Goal: Task Accomplishment & Management: Complete application form

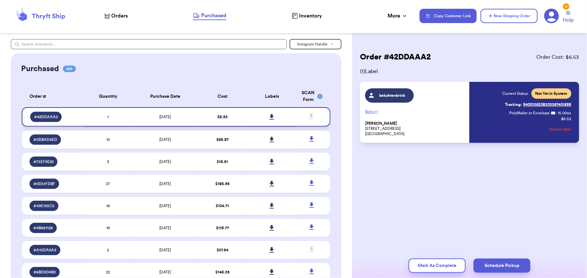
click at [270, 117] on icon at bounding box center [272, 117] width 5 height 6
click at [270, 139] on icon at bounding box center [272, 140] width 5 height 6
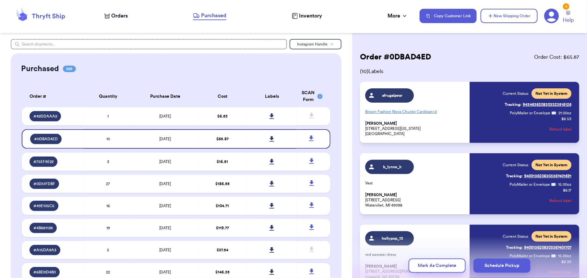
click at [36, 20] on icon at bounding box center [41, 16] width 52 height 18
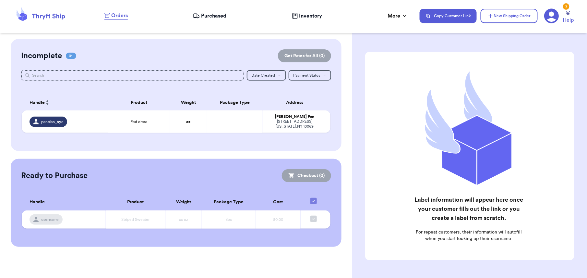
click at [0, 74] on html "Orders Purchased Inventory More Stats Completed Orders Copy Customer Link New S…" at bounding box center [293, 139] width 587 height 278
click at [493, 13] on icon "button" at bounding box center [491, 16] width 6 height 6
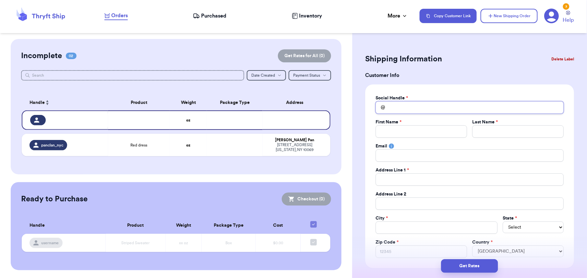
click at [388, 107] on input "Total Amount Paid" at bounding box center [470, 107] width 188 height 12
type input "m"
type input "ma"
type input "mam"
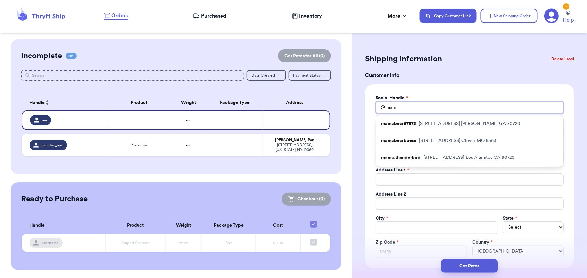
type input "mama"
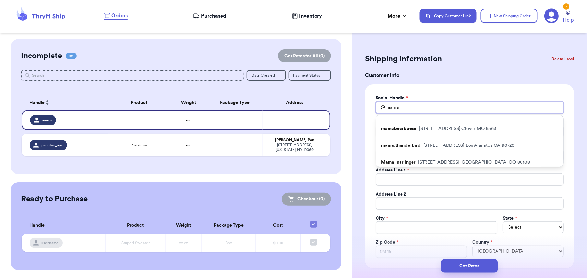
scroll to position [19, 0]
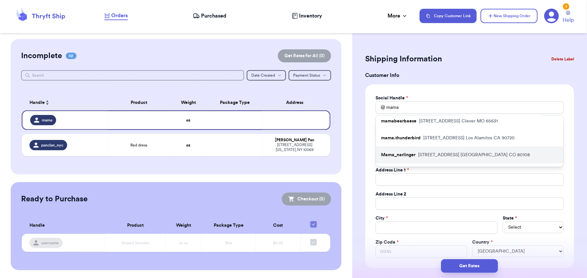
click at [478, 152] on p "[STREET_ADDRESS]" at bounding box center [474, 155] width 112 height 6
type input "Mama_narlinger"
type input "[PERSON_NAME]"
type input "Narlinger"
type input "[EMAIL_ADDRESS][DOMAIN_NAME]"
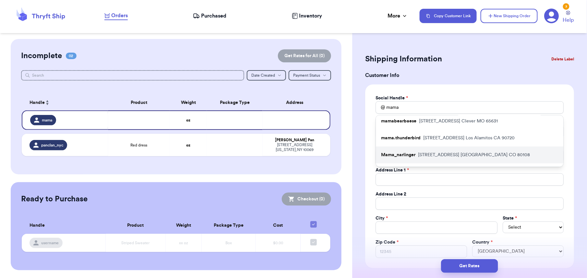
type input "[STREET_ADDRESS]"
type input "[GEOGRAPHIC_DATA]"
select select "CO"
type input "80108"
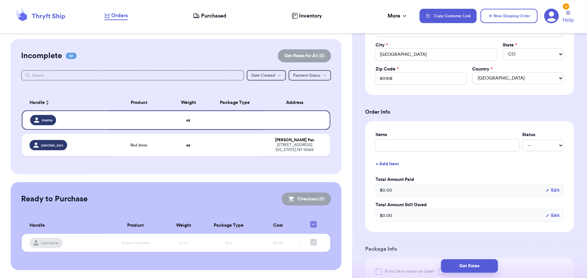
scroll to position [214, 0]
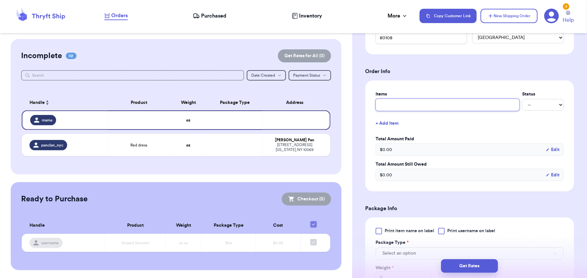
click at [393, 102] on input "text" at bounding box center [448, 105] width 144 height 12
type input "2"
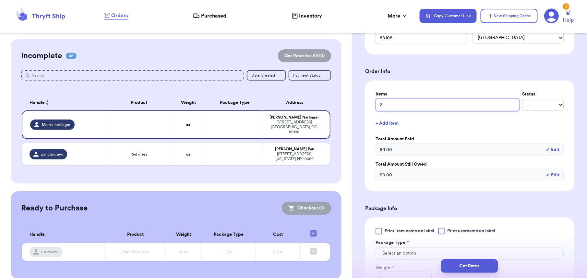
type input "2 i"
type input "2 items"
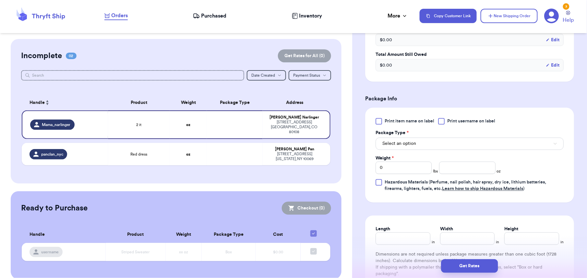
scroll to position [325, 0]
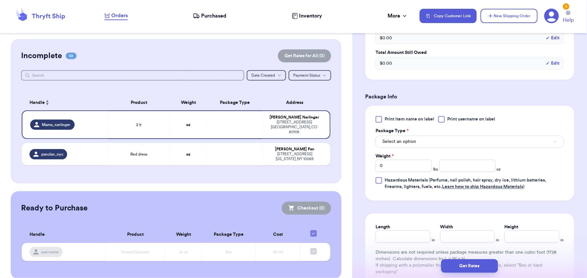
type input "2 items"
click at [388, 119] on span "Print item name on label" at bounding box center [410, 119] width 50 height 6
click at [0, 0] on input "Print item name on label" at bounding box center [0, 0] width 0 height 0
click at [473, 143] on button "Select an option" at bounding box center [470, 142] width 188 height 12
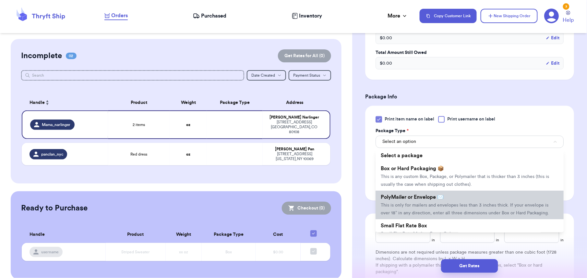
click at [439, 210] on li "PolyMailer or Envelope ✉️ This is only for mailers and envelopes less than 3 in…" at bounding box center [470, 205] width 188 height 29
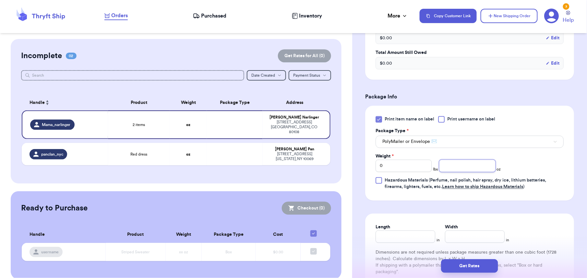
click at [460, 167] on input "number" at bounding box center [467, 166] width 56 height 12
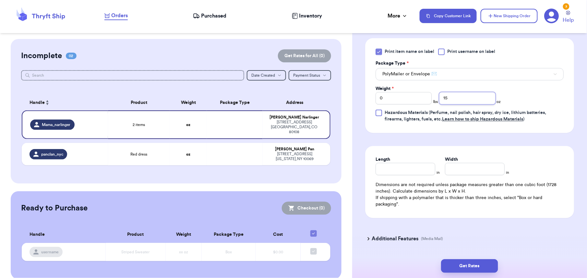
scroll to position [415, 0]
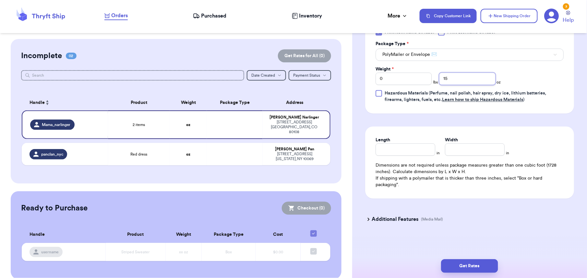
type input "15"
click at [380, 154] on input "Length" at bounding box center [406, 149] width 60 height 12
type input "10"
click at [456, 149] on input "Width *" at bounding box center [475, 149] width 60 height 12
type input "10"
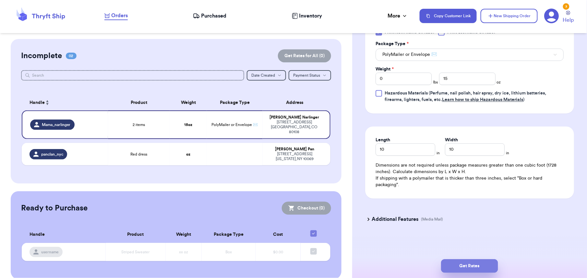
click at [455, 265] on button "Get Rates" at bounding box center [469, 266] width 57 height 14
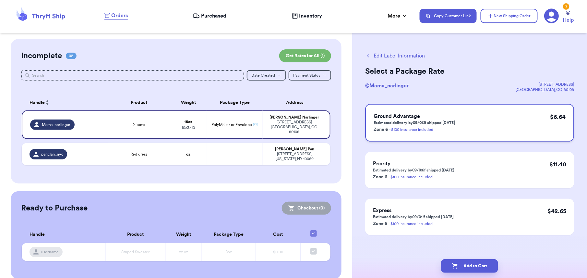
click at [474, 129] on div "Ground Advantage Estimated delivery by 09/03 if shipped [DATE] Zone 6 - $100 in…" at bounding box center [469, 123] width 209 height 38
click at [466, 262] on button "Add to Cart" at bounding box center [469, 266] width 57 height 14
checkbox input "true"
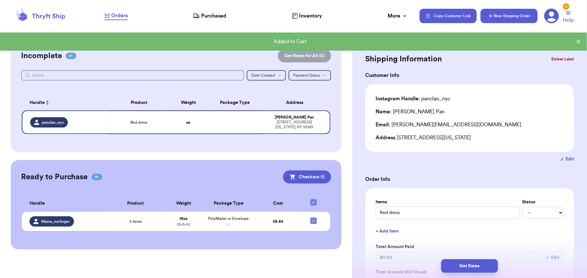
click at [498, 20] on button "New Shipping Order" at bounding box center [509, 16] width 57 height 14
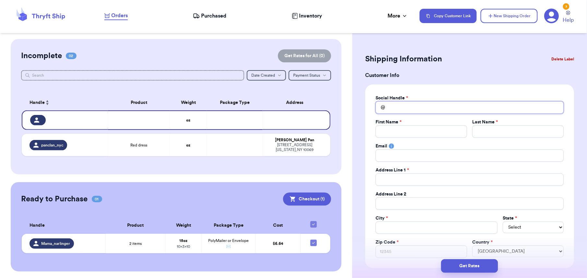
click at [393, 110] on input "Total Amount Paid" at bounding box center [470, 107] width 188 height 12
type input "m"
type input "mi"
type input "mic"
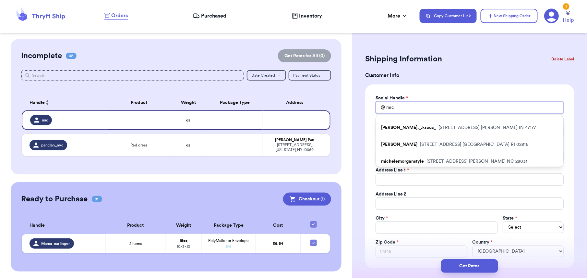
scroll to position [84, 0]
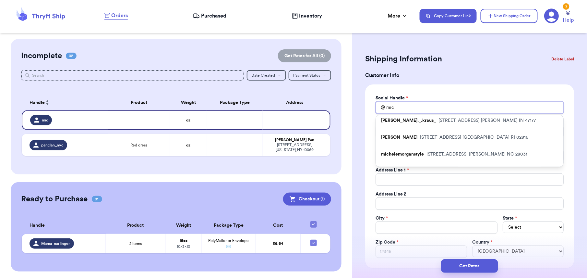
type input "mic"
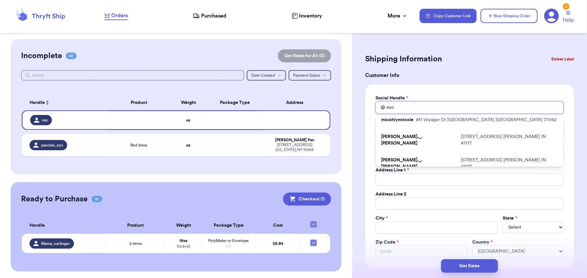
scroll to position [0, 0]
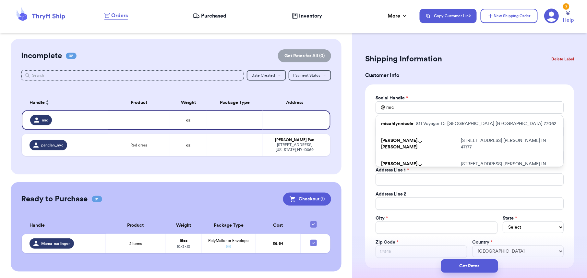
click at [410, 122] on p "micahlynnicole" at bounding box center [397, 123] width 32 height 6
type input "micahlynnicole"
type input "[PERSON_NAME]"
type input "[EMAIL_ADDRESS][DOMAIN_NAME]"
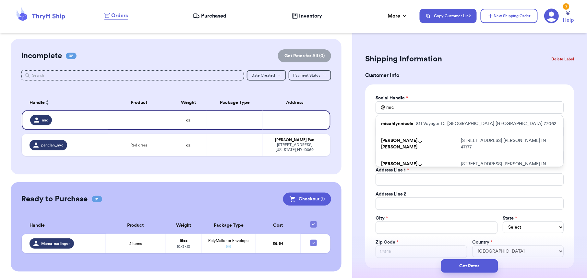
type input "811 Voyager Dr"
type input "[GEOGRAPHIC_DATA]"
select select "[GEOGRAPHIC_DATA]"
type input "77062"
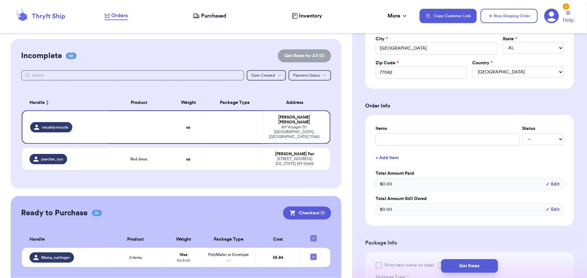
scroll to position [195, 0]
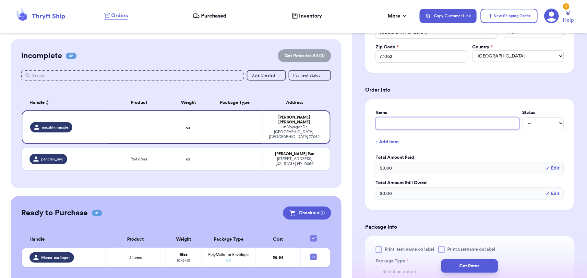
click at [430, 127] on input "text" at bounding box center [448, 123] width 144 height 12
type input "t"
type input "to"
type input "top"
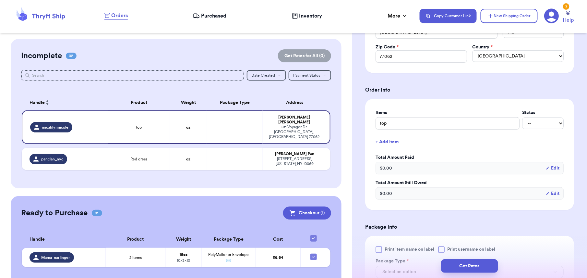
click at [579, 106] on div "Shipping Information Delete Label Customer Info Social Handle * @ micahlynnicol…" at bounding box center [469, 169] width 235 height 651
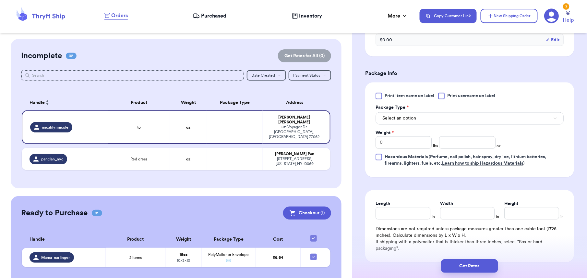
click at [382, 99] on div at bounding box center [379, 96] width 6 height 6
click at [0, 0] on input "Print item name on label" at bounding box center [0, 0] width 0 height 0
click at [405, 120] on span "Select an option" at bounding box center [400, 118] width 34 height 6
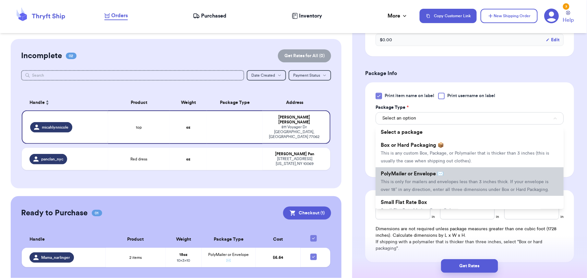
click at [395, 177] on span "PolyMailer or Envelope ✉️" at bounding box center [412, 173] width 63 height 5
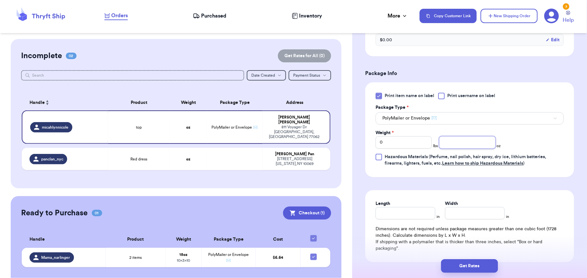
click at [462, 146] on input "number" at bounding box center [467, 142] width 56 height 12
type input "12"
click at [400, 212] on input "Length" at bounding box center [406, 213] width 60 height 12
type input "8"
click at [462, 216] on input "Width *" at bounding box center [475, 213] width 60 height 12
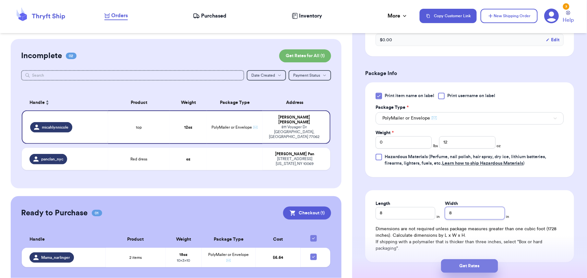
type input "8"
click at [477, 269] on button "Get Rates" at bounding box center [469, 266] width 57 height 14
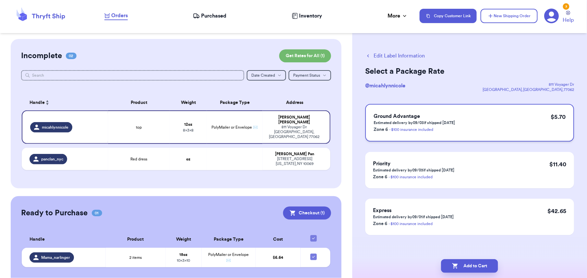
click at [466, 122] on div "Ground Advantage Estimated delivery by 09/03 if shipped [DATE] Zone 6 - $100 in…" at bounding box center [469, 123] width 209 height 38
click at [474, 263] on button "Add to Cart" at bounding box center [469, 266] width 57 height 14
checkbox input "true"
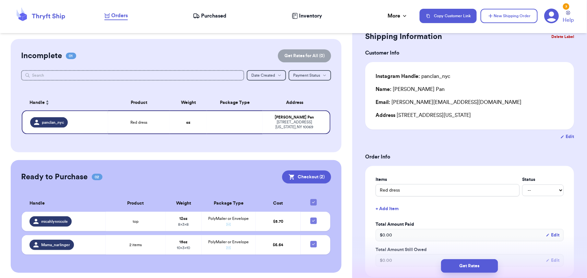
scroll to position [44, 0]
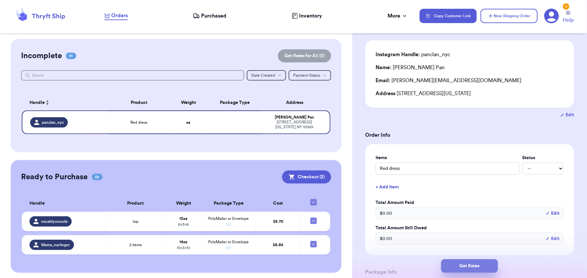
click at [452, 265] on button "Get Rates" at bounding box center [469, 266] width 57 height 14
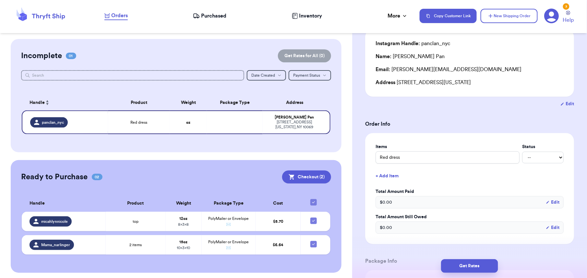
scroll to position [49, 0]
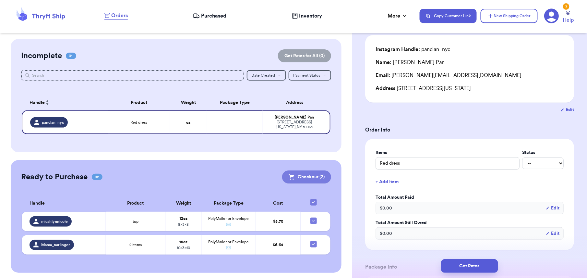
click at [294, 179] on button "Checkout ( 2 )" at bounding box center [306, 176] width 49 height 13
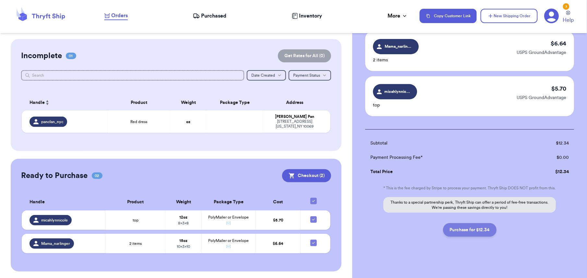
click at [474, 227] on button "Purchase for $12.34" at bounding box center [470, 230] width 54 height 14
checkbox input "false"
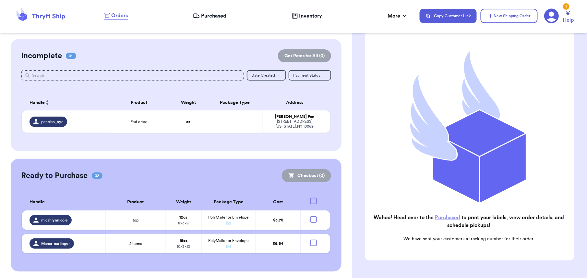
checkbox input "true"
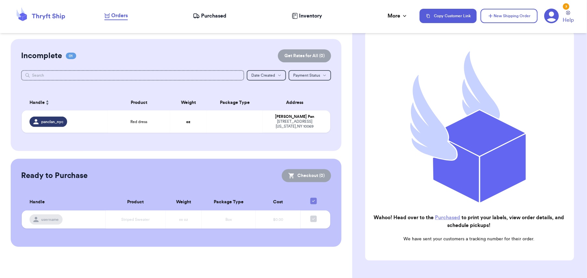
click at [211, 20] on div "Orders Purchased Inventory More Stats Completed Orders" at bounding box center [259, 16] width 309 height 8
click at [213, 16] on span "Purchased" at bounding box center [213, 16] width 25 height 8
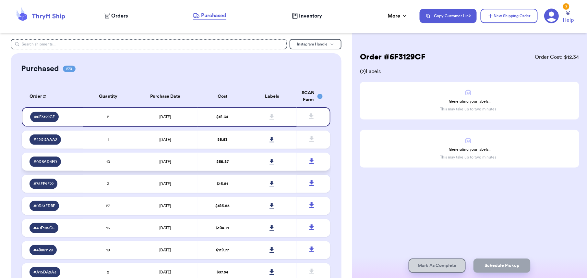
click at [270, 163] on link at bounding box center [272, 161] width 14 height 14
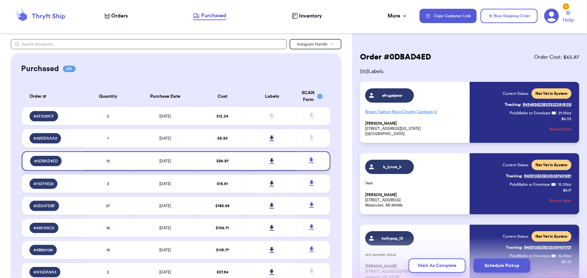
click at [270, 160] on icon at bounding box center [272, 161] width 5 height 6
click at [270, 159] on icon at bounding box center [272, 161] width 5 height 6
click at [278, 120] on td at bounding box center [271, 116] width 49 height 18
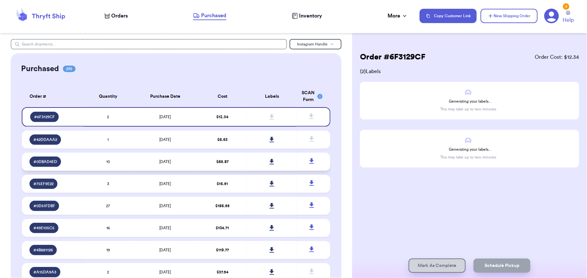
click at [270, 162] on icon at bounding box center [272, 162] width 5 height 6
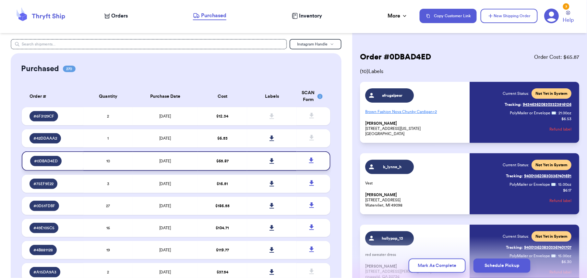
click at [270, 162] on icon at bounding box center [272, 161] width 5 height 6
click at [270, 161] on icon at bounding box center [272, 161] width 5 height 6
click at [270, 160] on icon at bounding box center [272, 161] width 5 height 6
click at [270, 116] on icon at bounding box center [272, 116] width 5 height 6
